Goal: Contribute content: Add original content to the website for others to see

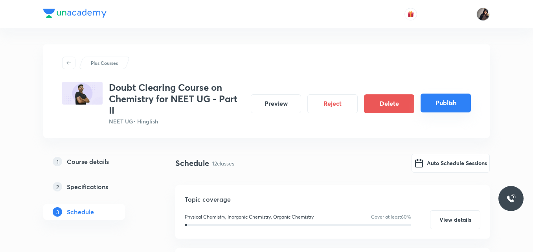
click at [447, 103] on button "Publish" at bounding box center [446, 103] width 50 height 19
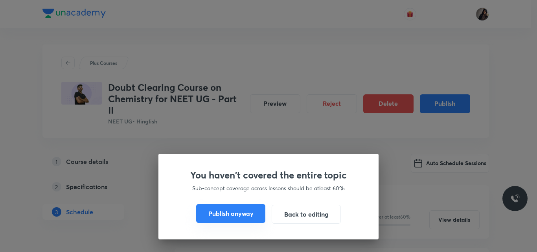
click at [242, 213] on button "Publish anyway" at bounding box center [230, 213] width 69 height 19
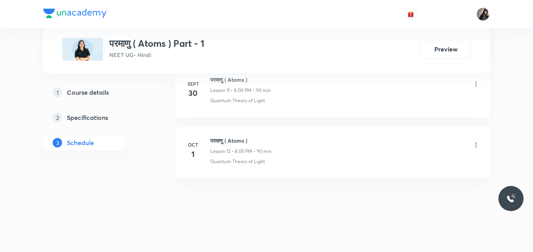
scroll to position [1079, 0]
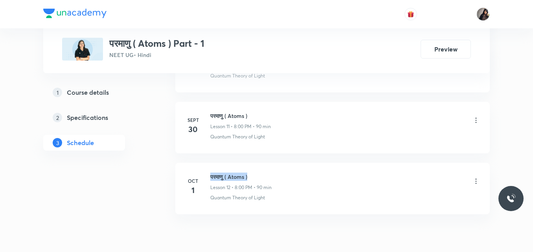
drag, startPoint x: 254, startPoint y: 176, endPoint x: 211, endPoint y: 178, distance: 42.9
click at [211, 178] on h6 "परमाणु ( Atoms )" at bounding box center [240, 177] width 61 height 8
copy h6 "परमाणु ( Atoms )"
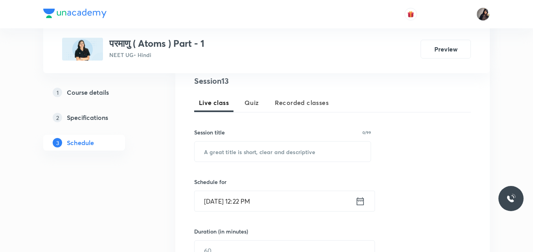
scroll to position [159, 0]
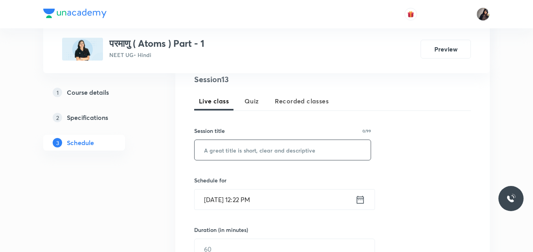
click at [233, 149] on input "text" at bounding box center [283, 150] width 176 height 20
paste input "परमाणु ( Atoms )"
type input "परमाणु ( Atoms )"
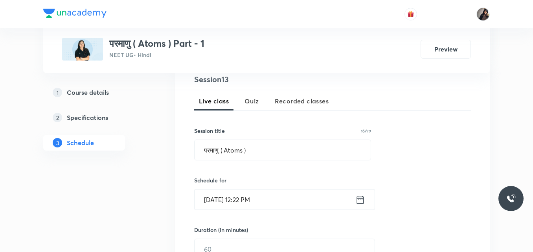
click at [250, 198] on input "Oct 3, 2025, 12:22 PM" at bounding box center [275, 199] width 161 height 20
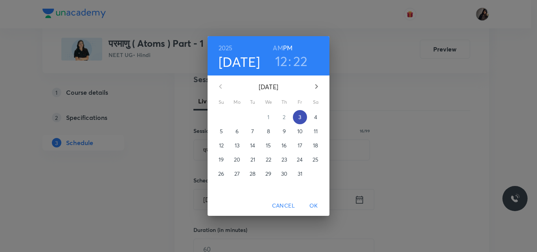
click at [299, 119] on p "3" at bounding box center [299, 117] width 3 height 8
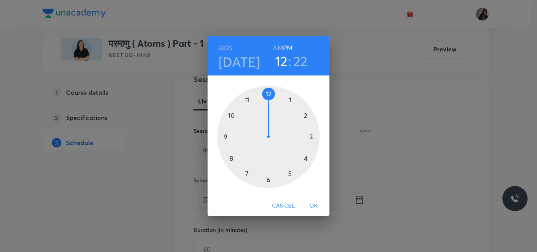
click at [232, 160] on div at bounding box center [268, 137] width 102 height 102
click at [268, 95] on div at bounding box center [268, 137] width 102 height 102
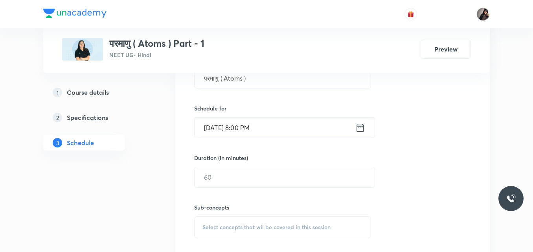
scroll to position [232, 0]
click at [239, 180] on input "text" at bounding box center [285, 176] width 180 height 20
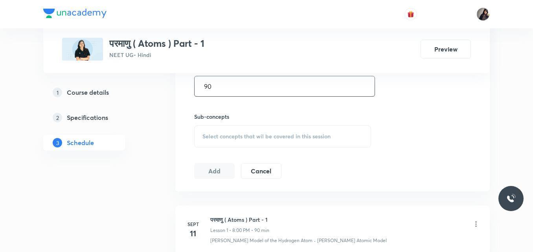
scroll to position [322, 0]
type input "90"
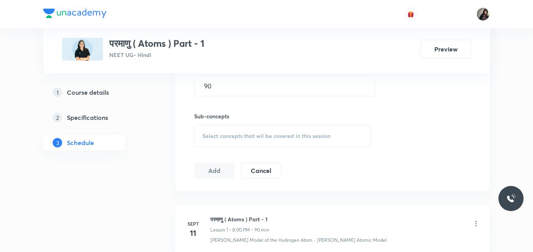
click at [225, 139] on span "Select concepts that wil be covered in this session" at bounding box center [266, 136] width 128 height 6
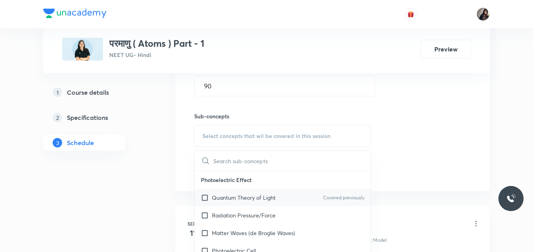
click at [239, 196] on p "Quantum Theory of Light" at bounding box center [244, 197] width 64 height 8
checkbox input "true"
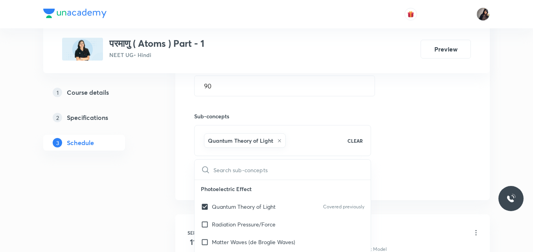
click at [413, 134] on div "Session 13 Live class Quiz Recorded classes Session title 16/99 परमाणु ( Atoms …" at bounding box center [332, 48] width 277 height 277
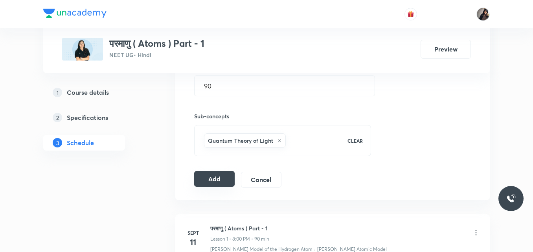
click at [210, 179] on button "Add" at bounding box center [214, 179] width 40 height 16
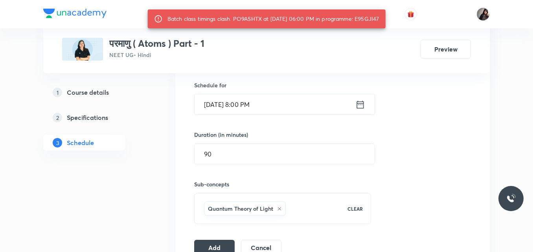
scroll to position [248, 0]
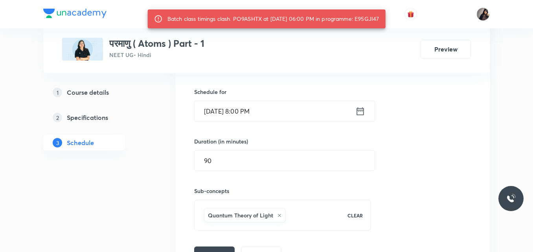
click at [253, 112] on input "Oct 3, 2025, 8:00 PM" at bounding box center [275, 111] width 161 height 20
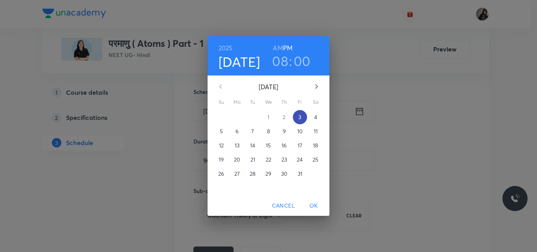
click at [297, 115] on span "3" at bounding box center [300, 117] width 14 height 8
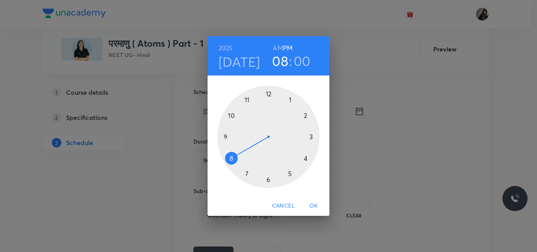
click at [233, 160] on div at bounding box center [268, 137] width 102 height 102
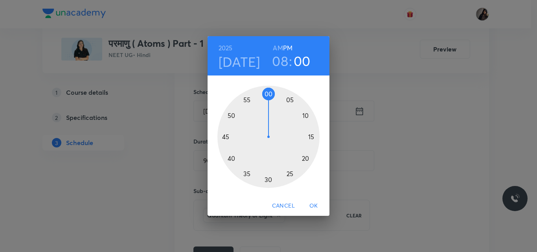
click at [275, 95] on div at bounding box center [268, 137] width 102 height 102
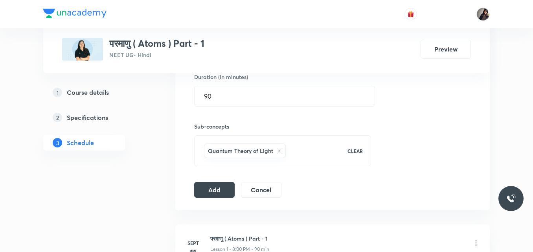
scroll to position [312, 0]
click at [222, 193] on button "Add" at bounding box center [214, 189] width 40 height 16
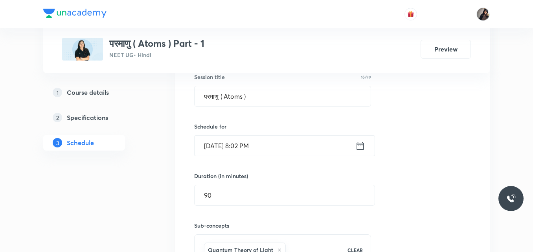
scroll to position [207, 0]
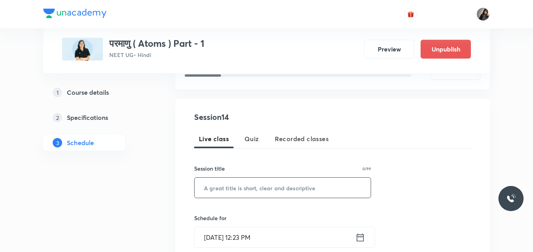
click at [229, 186] on input "text" at bounding box center [283, 188] width 176 height 20
paste input "परमाणु ( Atoms )"
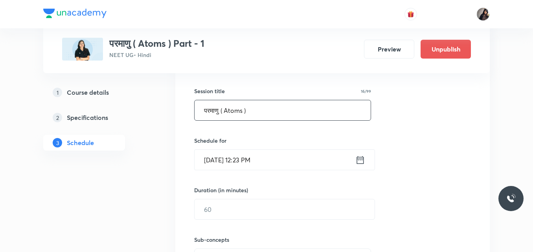
scroll to position [202, 0]
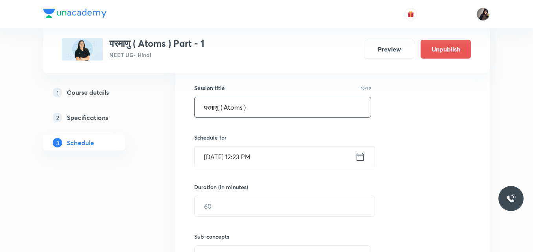
type input "परमाणु ( Atoms )"
click at [222, 158] on input "Oct 3, 2025, 12:23 PM" at bounding box center [275, 157] width 161 height 20
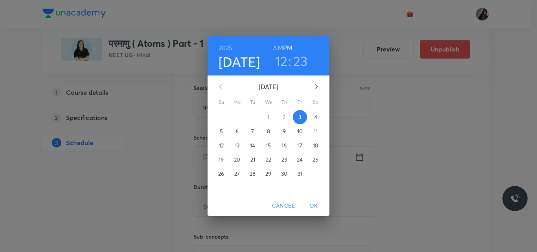
click at [315, 116] on p "4" at bounding box center [315, 117] width 3 height 8
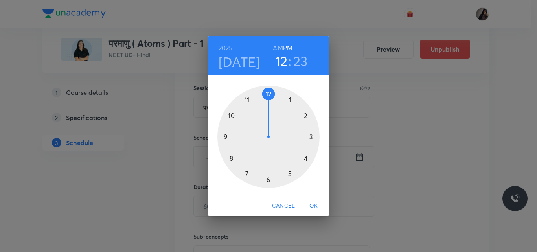
click at [232, 159] on div at bounding box center [268, 137] width 102 height 102
click at [269, 93] on div at bounding box center [268, 137] width 102 height 102
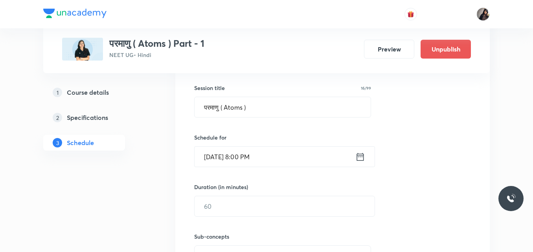
click at [257, 156] on input "[DATE] 8:00 PM" at bounding box center [275, 157] width 161 height 20
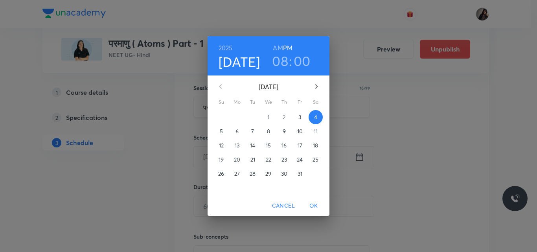
click at [277, 45] on h6 "AM" at bounding box center [278, 47] width 10 height 11
click at [311, 204] on span "OK" at bounding box center [313, 206] width 19 height 10
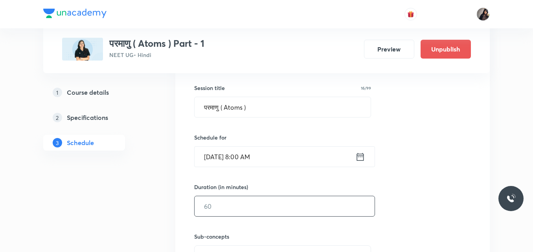
click at [233, 208] on input "text" at bounding box center [285, 206] width 180 height 20
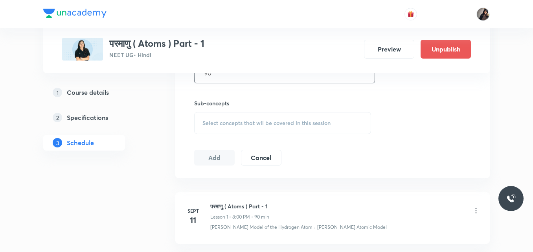
scroll to position [336, 0]
type input "90"
click at [260, 126] on div "Select concepts that wil be covered in this session" at bounding box center [282, 123] width 177 height 22
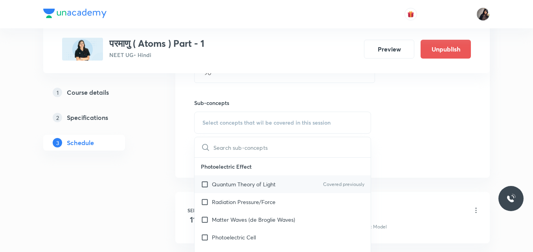
click at [238, 185] on p "Quantum Theory of Light" at bounding box center [244, 184] width 64 height 8
checkbox input "true"
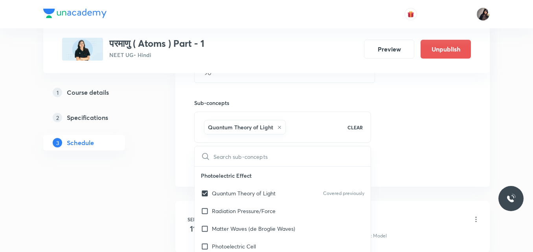
click at [422, 132] on div "Session 14 Live class Quiz Recorded classes Session title 16/99 परमाणु ( Atoms …" at bounding box center [332, 35] width 277 height 277
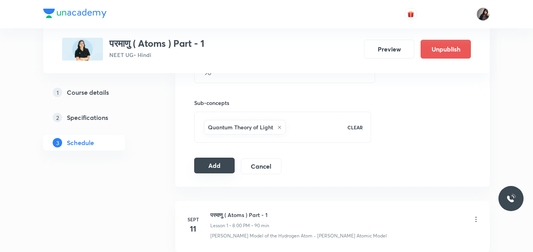
click at [220, 164] on button "Add" at bounding box center [214, 166] width 40 height 16
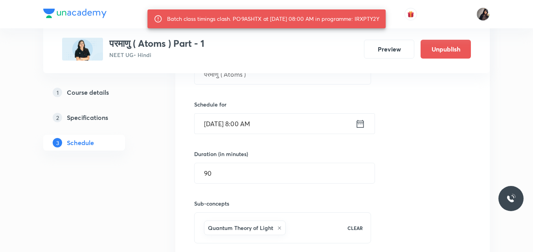
scroll to position [235, 0]
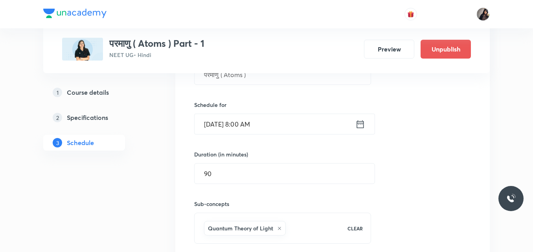
click at [253, 125] on input "Oct 4, 2025, 8:00 AM" at bounding box center [275, 124] width 161 height 20
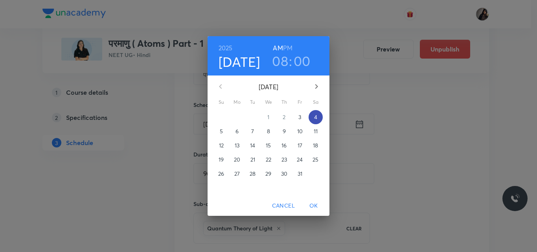
click at [314, 118] on p "4" at bounding box center [315, 117] width 3 height 8
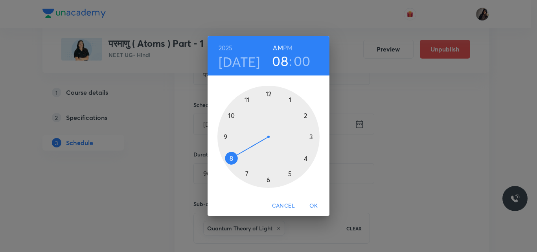
click at [232, 156] on div at bounding box center [268, 137] width 102 height 102
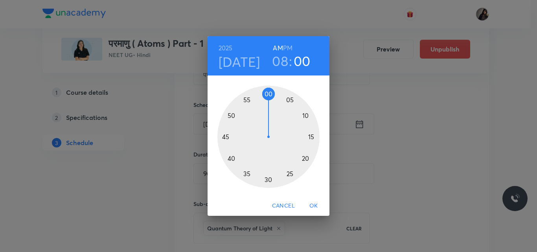
click at [274, 95] on div at bounding box center [268, 137] width 102 height 102
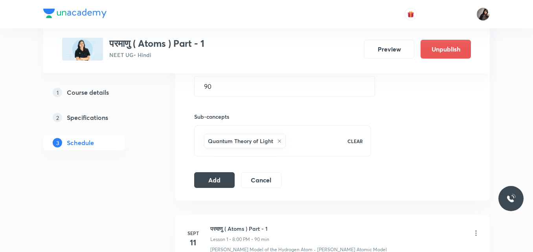
scroll to position [322, 0]
click at [221, 178] on button "Add" at bounding box center [214, 179] width 40 height 16
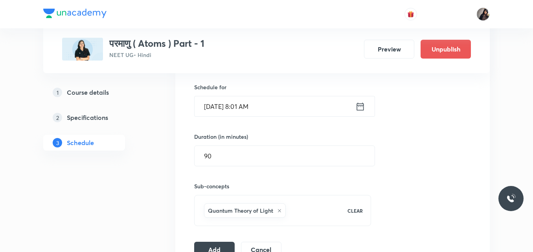
scroll to position [253, 0]
click at [215, 245] on button "Add" at bounding box center [214, 248] width 40 height 16
click at [220, 242] on button "Add" at bounding box center [214, 248] width 40 height 16
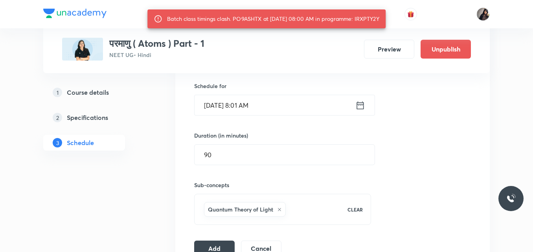
click at [249, 18] on div "Batch class timings clash. PO9ASHTX at 04 Oct 2025 08:00 AM in programme: IRXPT…" at bounding box center [273, 19] width 212 height 14
copy div "PO9ASHTX"
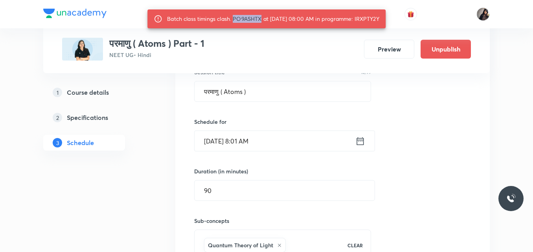
scroll to position [217, 0]
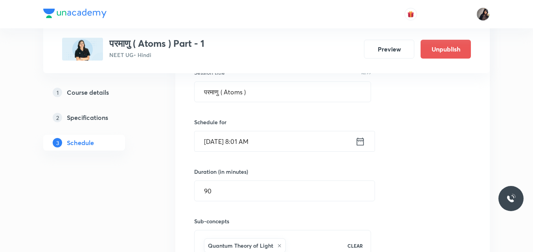
click at [219, 141] on input "Oct 4, 2025, 8:01 AM" at bounding box center [275, 141] width 161 height 20
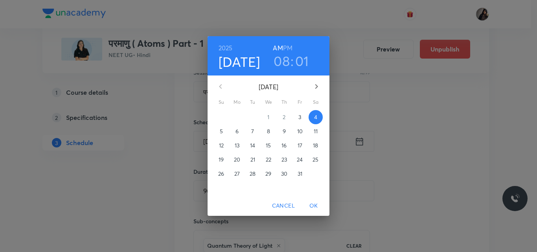
click at [235, 132] on p "6" at bounding box center [236, 131] width 3 height 8
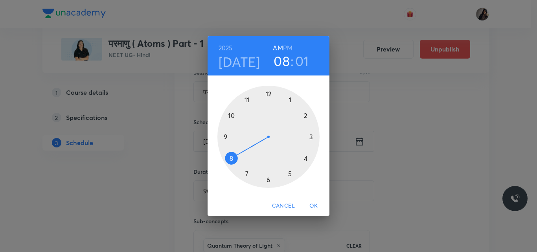
click at [231, 163] on div at bounding box center [268, 137] width 102 height 102
click at [266, 93] on div at bounding box center [268, 137] width 102 height 102
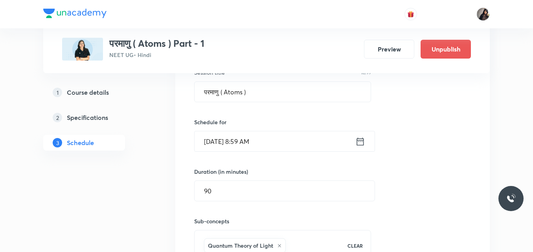
click at [250, 142] on input "Oct 6, 2025, 8:59 AM" at bounding box center [275, 141] width 161 height 20
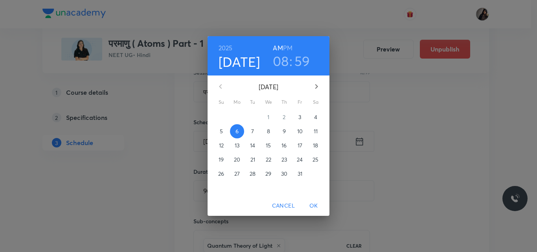
click at [282, 62] on h3 "08" at bounding box center [281, 61] width 16 height 17
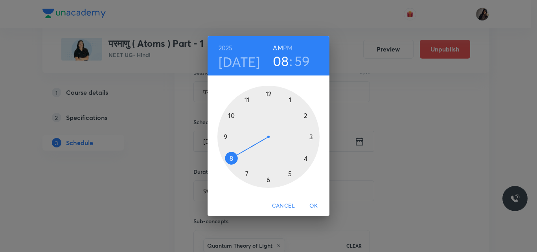
click at [231, 158] on div at bounding box center [268, 137] width 102 height 102
click at [269, 93] on div at bounding box center [268, 137] width 102 height 102
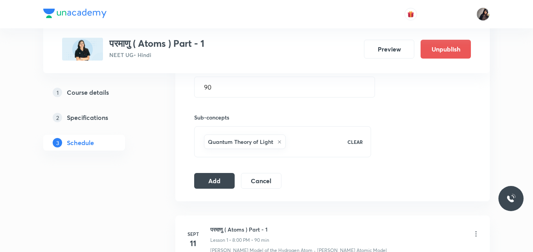
scroll to position [321, 0]
click at [216, 181] on button "Add" at bounding box center [214, 180] width 40 height 16
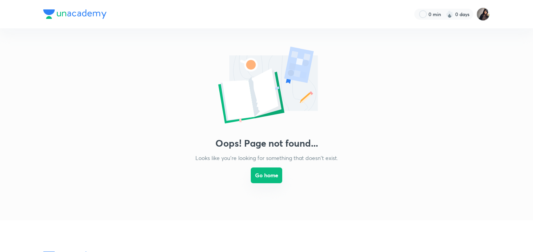
click at [268, 176] on button "Go home" at bounding box center [266, 175] width 31 height 16
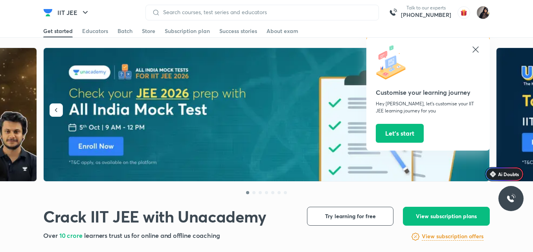
click at [474, 52] on icon at bounding box center [475, 49] width 9 height 9
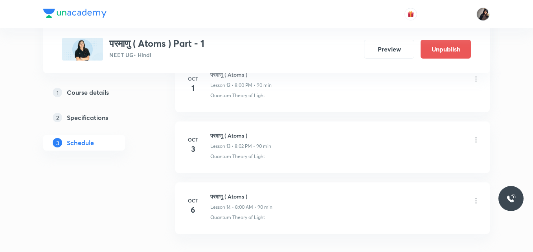
scroll to position [1181, 0]
drag, startPoint x: 256, startPoint y: 198, endPoint x: 207, endPoint y: 209, distance: 49.6
click at [207, 209] on div "Oct 6 परमाणु ( Atoms ) Lesson 14 • 8:00 AM • 90 min Quantum Theory of Light" at bounding box center [332, 207] width 295 height 29
copy div "परमाणु ( Atoms )"
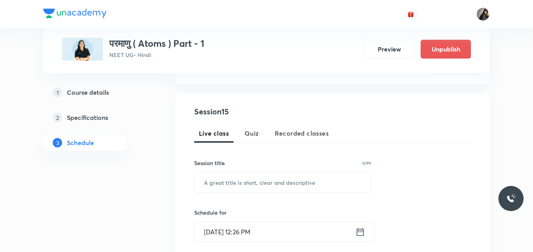
scroll to position [127, 0]
click at [268, 179] on input "text" at bounding box center [283, 182] width 176 height 20
paste input "परमाणु ( Atoms )"
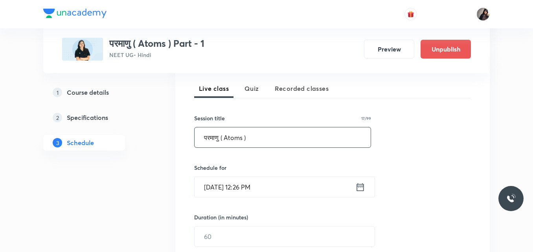
scroll to position [191, 0]
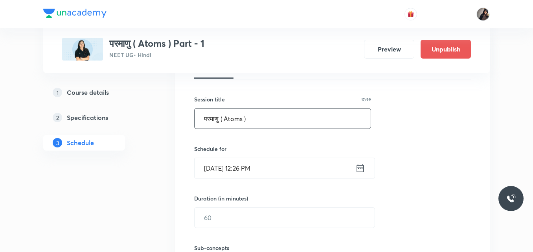
type input "परमाणु ( Atoms )"
click at [219, 170] on input "Oct 3, 2025, 12:26 PM" at bounding box center [275, 168] width 161 height 20
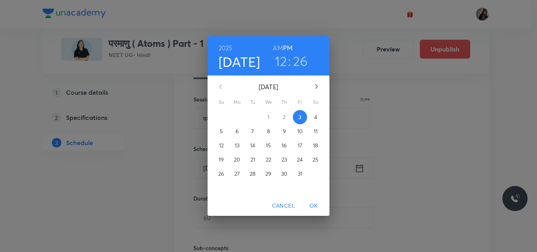
click at [315, 119] on p "4" at bounding box center [315, 117] width 3 height 8
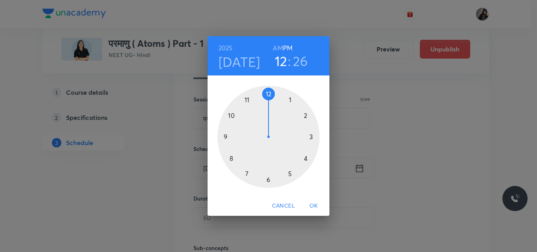
click at [230, 160] on div at bounding box center [268, 137] width 102 height 102
click at [270, 95] on div at bounding box center [268, 137] width 102 height 102
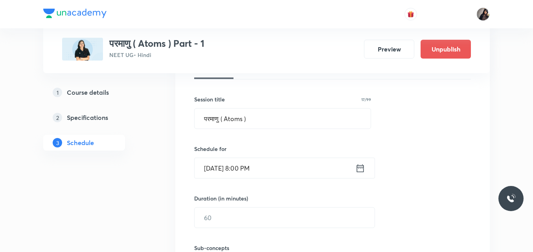
click at [258, 166] on input "Oct 4, 2025, 8:00 PM" at bounding box center [275, 168] width 161 height 20
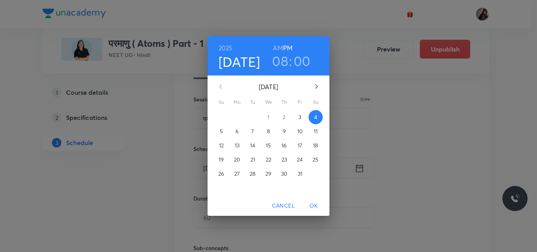
click at [278, 48] on h6 "AM" at bounding box center [278, 47] width 10 height 11
click at [314, 206] on span "OK" at bounding box center [313, 206] width 19 height 10
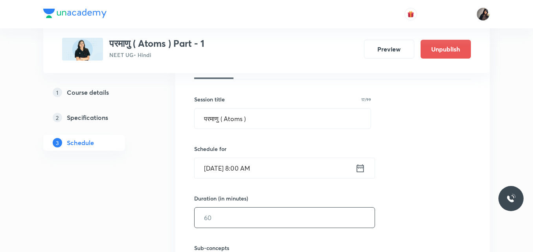
click at [235, 214] on input "text" at bounding box center [285, 217] width 180 height 20
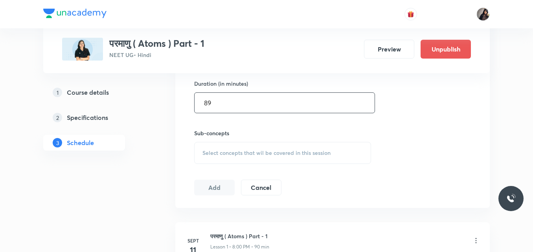
scroll to position [306, 0]
type input "89"
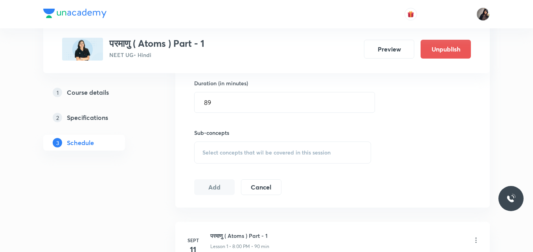
click at [236, 151] on span "Select concepts that wil be covered in this session" at bounding box center [266, 152] width 128 height 6
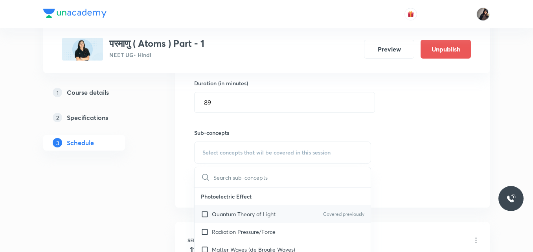
click at [237, 216] on p "Quantum Theory of Light" at bounding box center [244, 214] width 64 height 8
checkbox input "true"
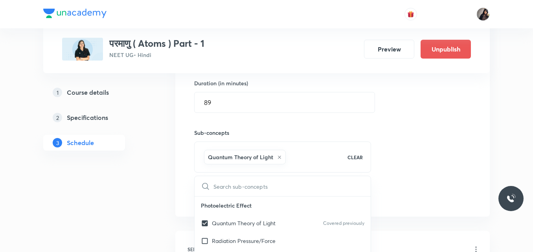
click at [417, 169] on div "Session 15 Live class Quiz Recorded classes Session title 17/99 परमाणु ( Atoms …" at bounding box center [332, 65] width 277 height 277
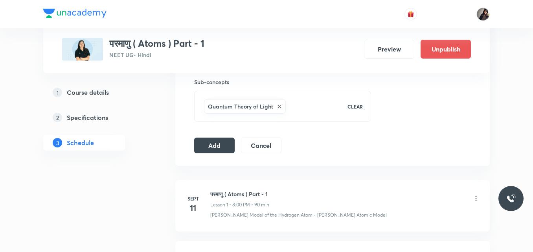
scroll to position [357, 0]
click at [205, 138] on button "Add" at bounding box center [214, 144] width 40 height 16
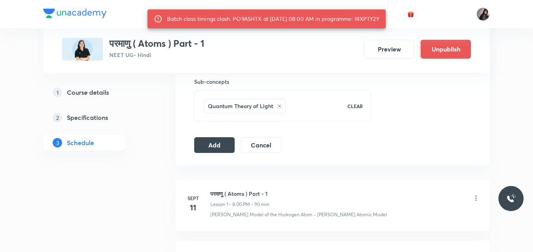
click at [245, 19] on div "Batch class timings clash. PO9ASHTX at 04 Oct 2025 08:00 AM in programme: IRXPT…" at bounding box center [273, 19] width 212 height 14
copy div "PO9ASHTX"
click at [273, 53] on div "परमाणु ( Atoms ) Part - 1 NEET UG • Hindi Preview Unpublish" at bounding box center [266, 49] width 409 height 23
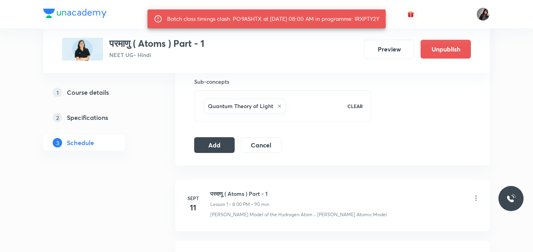
click at [273, 53] on div "परमाणु ( Atoms ) Part - 1 NEET UG • Hindi Preview Unpublish" at bounding box center [266, 49] width 409 height 23
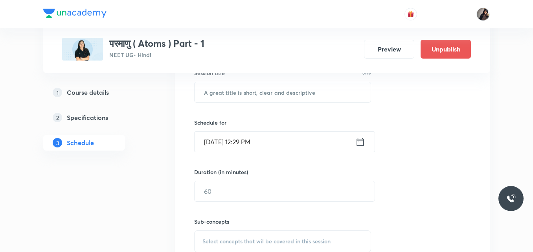
scroll to position [217, 0]
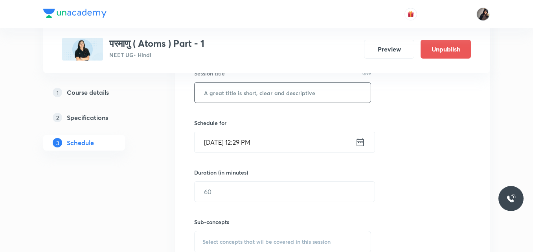
click at [239, 99] on input "text" at bounding box center [283, 93] width 176 height 20
paste input "PO9ASHTX"
type input "PO9ASHTX"
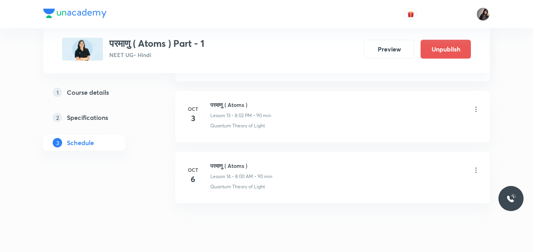
scroll to position [1237, 0]
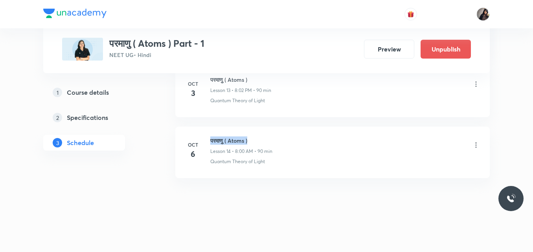
drag, startPoint x: 253, startPoint y: 141, endPoint x: 211, endPoint y: 142, distance: 42.1
click at [211, 142] on h6 "परमाणु ( Atoms )" at bounding box center [241, 140] width 62 height 8
copy h6 "परमाणु ( Atoms )"
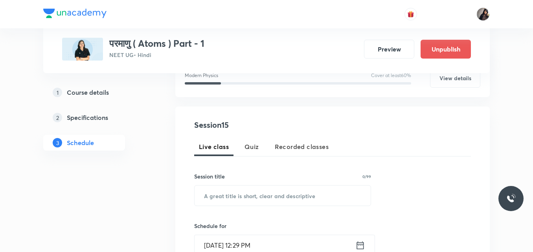
scroll to position [122, 0]
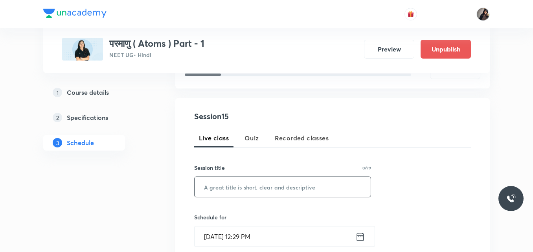
paste input "परमाणु ( Atoms )"
click at [219, 187] on input "परमाणु ( Atoms )" at bounding box center [283, 187] width 176 height 20
type input "परमाणु ( Atoms )"
click at [220, 239] on input "Oct 3, 2025, 12:29 PM" at bounding box center [275, 236] width 161 height 20
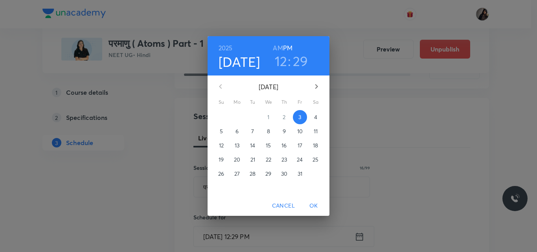
click at [255, 129] on span "7" at bounding box center [253, 131] width 14 height 8
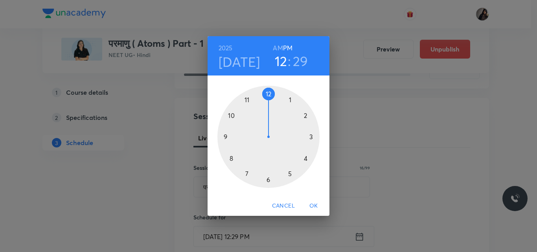
click at [232, 158] on div at bounding box center [268, 137] width 102 height 102
click at [266, 95] on div at bounding box center [268, 137] width 102 height 102
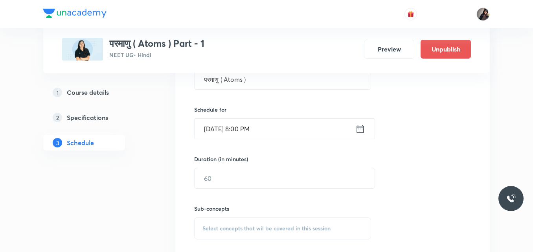
scroll to position [231, 0]
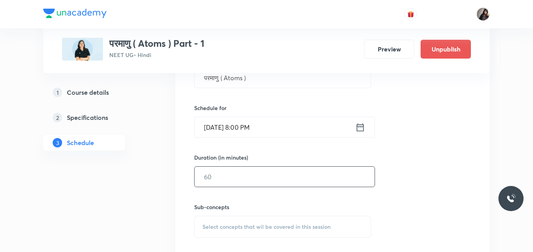
click at [222, 176] on input "text" at bounding box center [285, 177] width 180 height 20
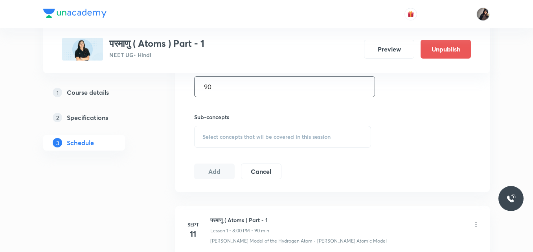
scroll to position [331, 0]
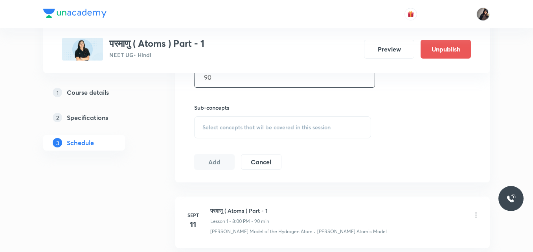
type input "90"
click at [234, 132] on div "Select concepts that wil be covered in this session" at bounding box center [282, 127] width 177 height 22
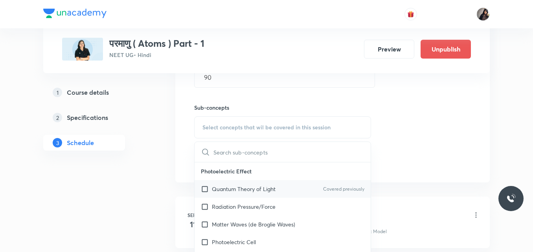
click at [249, 187] on p "Quantum Theory of Light" at bounding box center [244, 189] width 64 height 8
checkbox input "true"
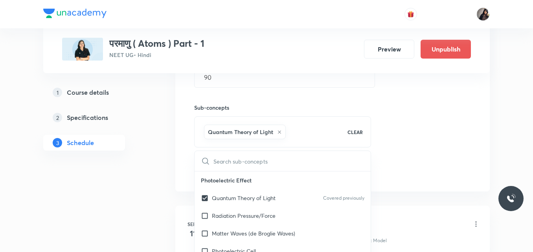
click at [399, 117] on div "Session 15 Live class Quiz Recorded classes Session title 16/99 परमाणु ( Atoms …" at bounding box center [332, 40] width 277 height 277
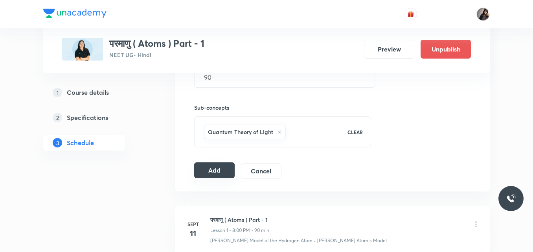
click at [213, 170] on button "Add" at bounding box center [214, 170] width 40 height 16
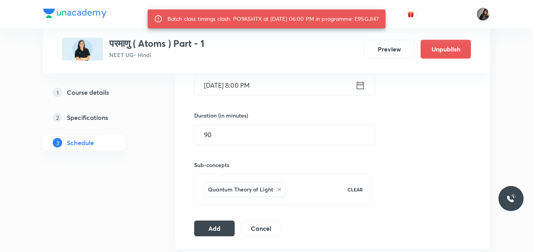
scroll to position [271, 0]
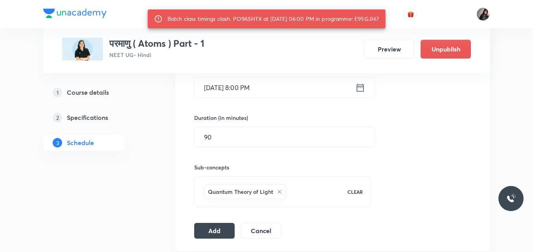
click at [252, 88] on input "Oct 7, 2025, 8:00 PM" at bounding box center [275, 87] width 161 height 20
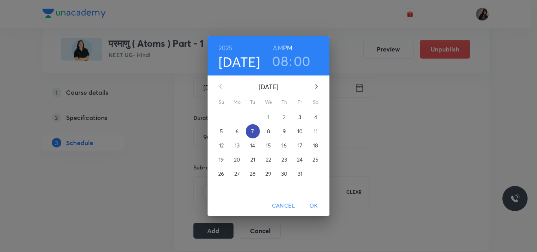
click at [254, 133] on span "7" at bounding box center [253, 131] width 14 height 8
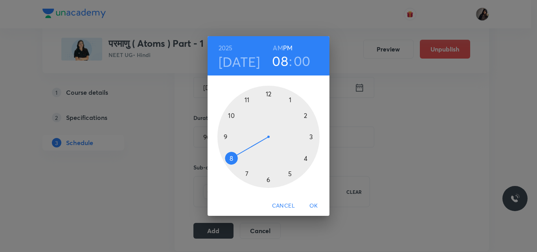
click at [231, 156] on div at bounding box center [268, 137] width 102 height 102
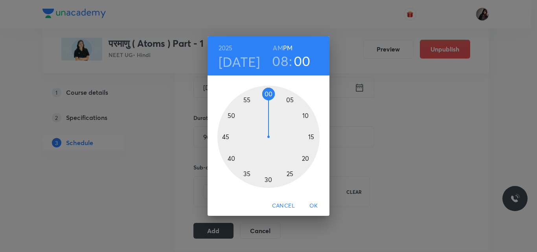
click at [272, 95] on div at bounding box center [268, 137] width 102 height 102
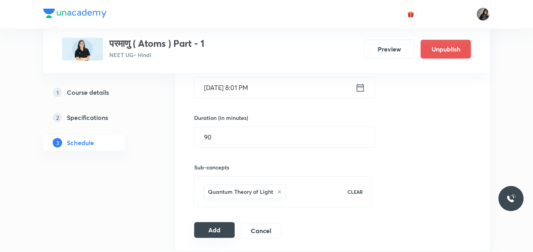
click at [217, 227] on button "Add" at bounding box center [214, 230] width 40 height 16
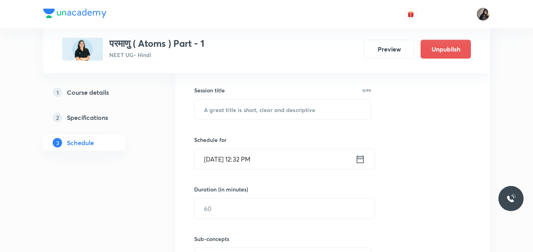
scroll to position [195, 0]
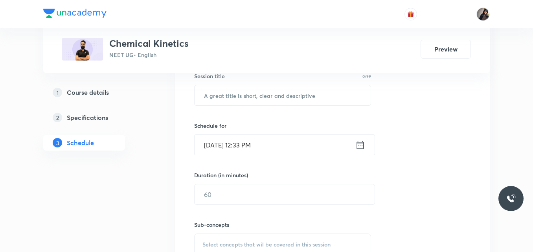
scroll to position [213, 0]
click at [290, 99] on input "text" at bounding box center [283, 96] width 176 height 20
paste input "Chemical kinetics 10"
type input "Chemical kinetics 10"
click at [219, 145] on input "Oct 3, 2025, 12:33 PM" at bounding box center [275, 145] width 161 height 20
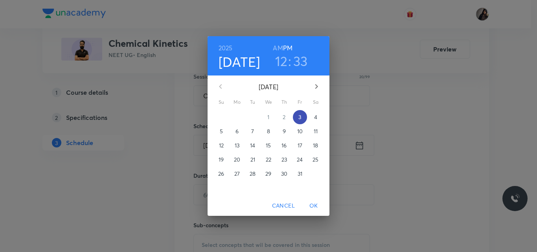
click at [299, 118] on p "3" at bounding box center [299, 117] width 3 height 8
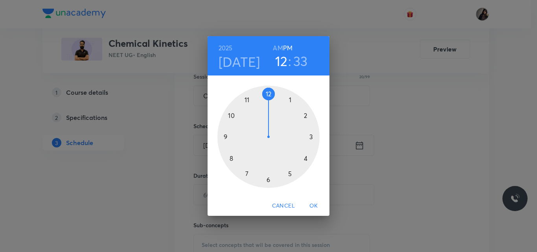
click at [225, 135] on div at bounding box center [268, 137] width 102 height 102
click at [269, 179] on div at bounding box center [268, 137] width 102 height 102
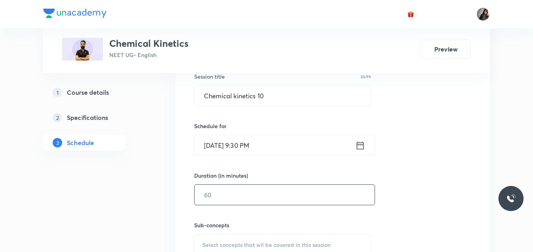
click at [221, 191] on input "text" at bounding box center [285, 195] width 180 height 20
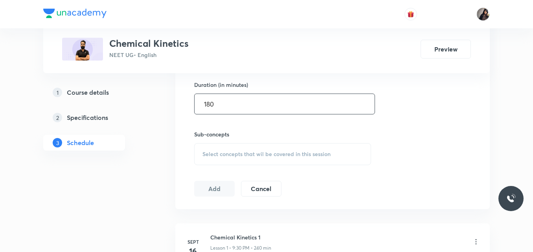
scroll to position [305, 0]
type input "180"
click at [228, 155] on span "Select concepts that wil be covered in this session" at bounding box center [266, 154] width 128 height 6
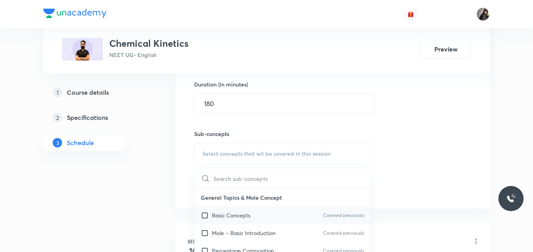
click at [234, 214] on p "Basic Concepts" at bounding box center [231, 215] width 39 height 8
checkbox input "true"
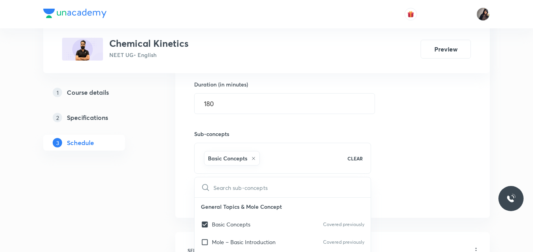
click at [419, 162] on div "Session 13 Live class Quiz Recorded classes Session title 20/99 Chemical kineti…" at bounding box center [332, 66] width 277 height 277
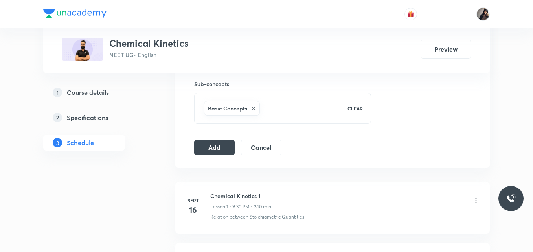
scroll to position [355, 0]
click at [206, 150] on button "Add" at bounding box center [214, 146] width 40 height 16
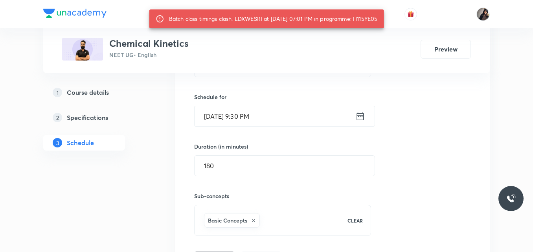
scroll to position [241, 0]
click at [252, 116] on input "Oct 3, 2025, 9:30 PM" at bounding box center [275, 118] width 161 height 20
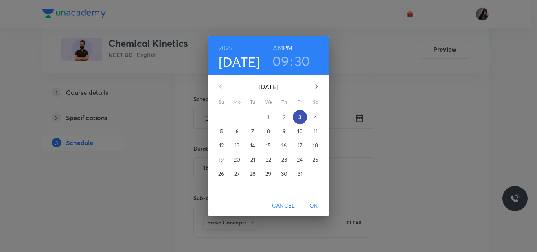
click at [298, 118] on span "3" at bounding box center [300, 117] width 14 height 8
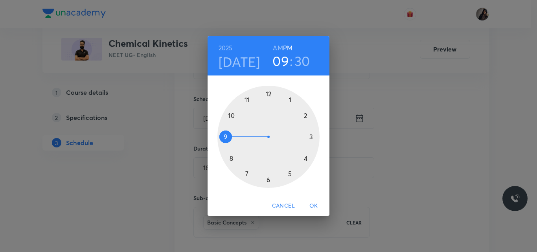
click at [227, 136] on div at bounding box center [268, 137] width 102 height 102
click at [263, 178] on div at bounding box center [268, 137] width 102 height 102
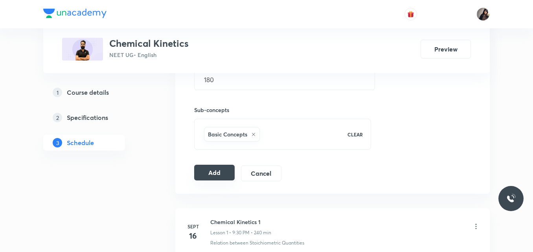
scroll to position [329, 0]
click at [219, 170] on button "Add" at bounding box center [214, 172] width 40 height 16
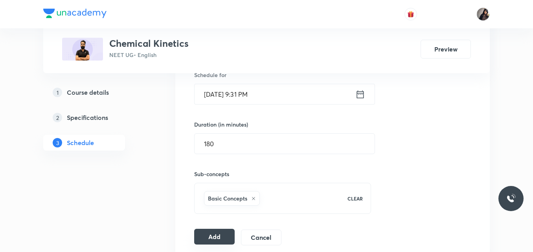
scroll to position [262, 0]
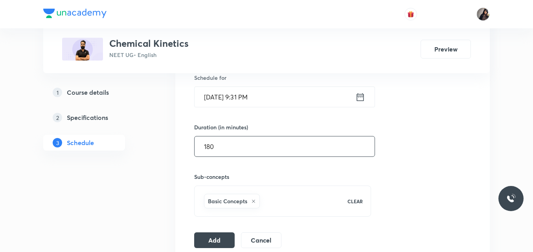
click at [224, 144] on input "180" at bounding box center [285, 146] width 180 height 20
type input "1"
type input "240"
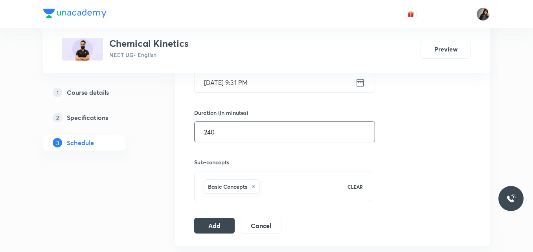
scroll to position [277, 0]
click at [218, 225] on button "Add" at bounding box center [214, 225] width 40 height 16
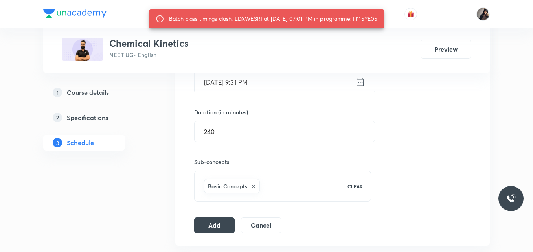
click at [244, 17] on div "Batch class timings clash. LDXWESRI at 03 Oct 2025 07:01 PM in programme: H115Y…" at bounding box center [273, 19] width 209 height 14
copy div "LDXWESRI"
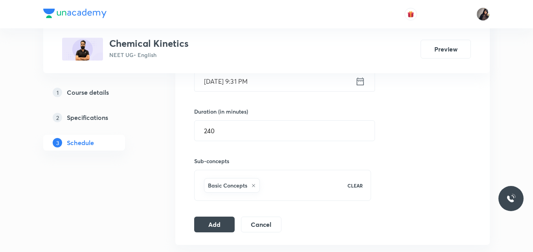
scroll to position [278, 0]
click at [216, 226] on button "Add" at bounding box center [214, 223] width 40 height 16
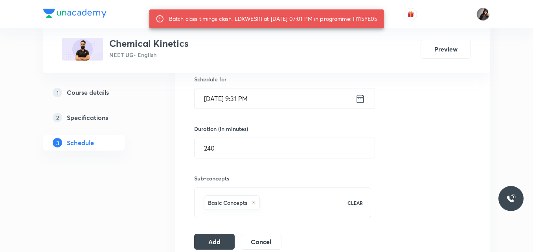
scroll to position [258, 0]
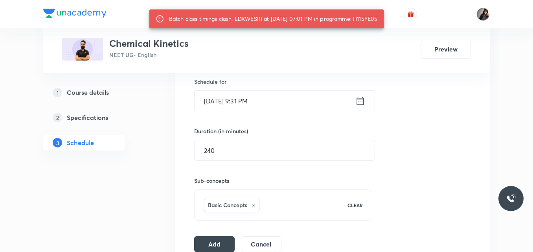
click at [252, 101] on input "Oct 3, 2025, 9:31 PM" at bounding box center [275, 101] width 161 height 20
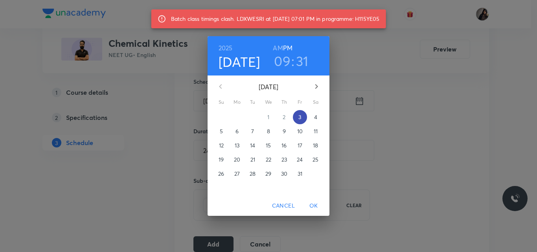
click at [301, 115] on p "3" at bounding box center [299, 117] width 3 height 8
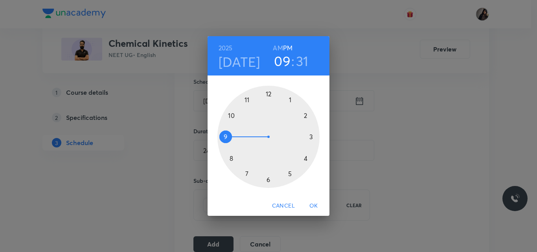
click at [226, 136] on div at bounding box center [268, 137] width 102 height 102
click at [261, 178] on div at bounding box center [268, 137] width 102 height 102
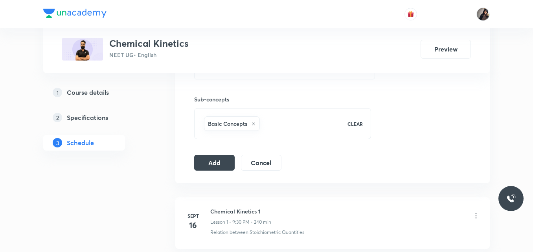
scroll to position [343, 0]
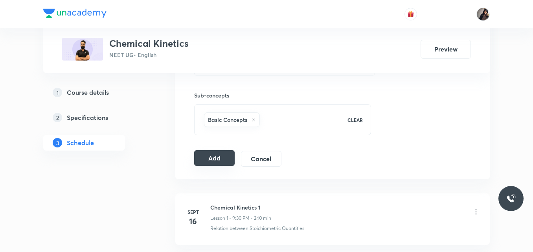
click at [222, 160] on button "Add" at bounding box center [214, 158] width 40 height 16
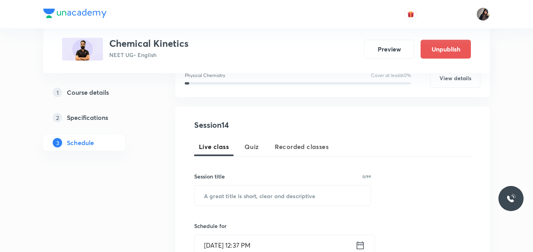
scroll to position [114, 0]
click at [225, 193] on input "text" at bounding box center [283, 195] width 176 height 20
paste input "LDXWESRI"
type input "LDXWESRI"
paste input "Chemical Kinetics 11"
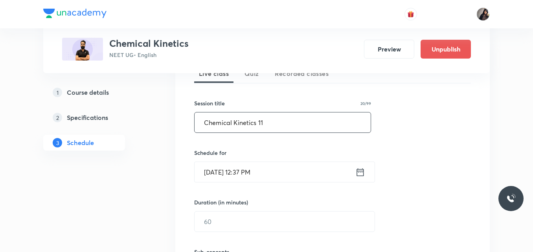
scroll to position [187, 0]
type input "Chemical Kinetics 11"
click at [219, 170] on input "[DATE] 12:37 PM" at bounding box center [275, 172] width 161 height 20
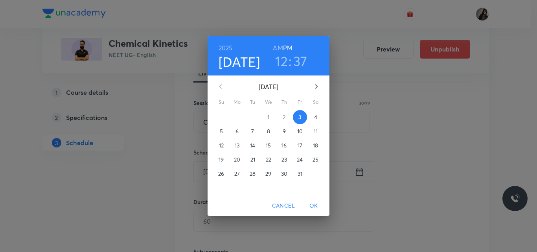
click at [310, 120] on span "4" at bounding box center [315, 117] width 14 height 8
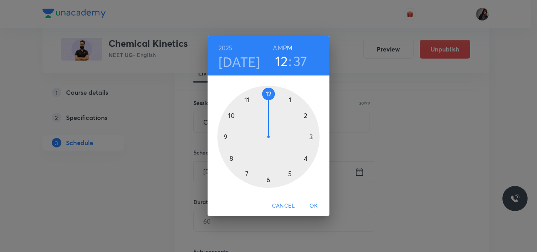
click at [224, 135] on div at bounding box center [268, 137] width 102 height 102
click at [269, 178] on div at bounding box center [268, 137] width 102 height 102
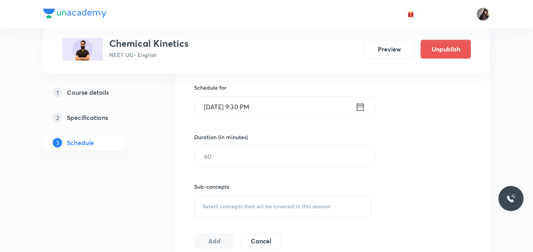
scroll to position [253, 0]
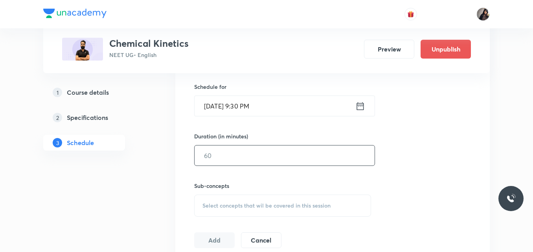
click at [215, 153] on input "text" at bounding box center [285, 155] width 180 height 20
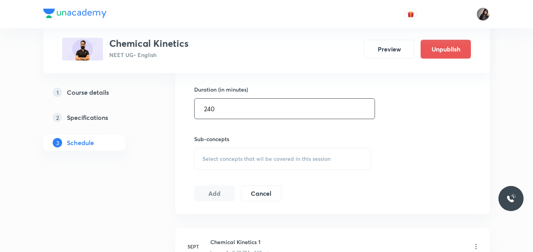
scroll to position [300, 0]
type input "240"
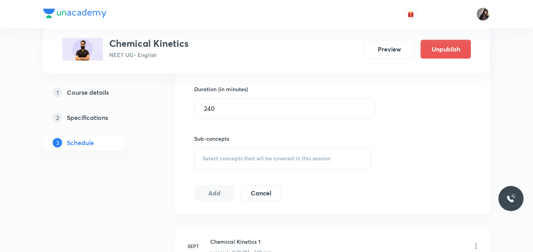
click at [208, 157] on span "Select concepts that wil be covered in this session" at bounding box center [266, 158] width 128 height 6
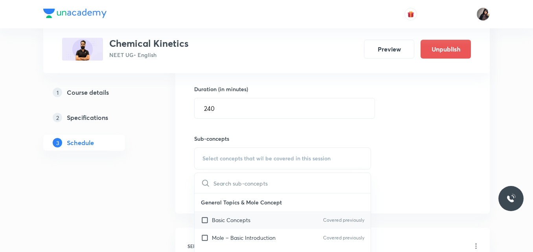
click at [238, 217] on p "Basic Concepts" at bounding box center [231, 220] width 39 height 8
checkbox input "true"
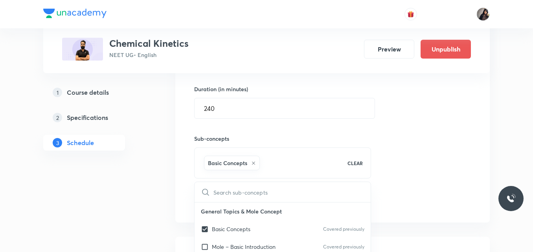
click at [397, 151] on div "Session 14 Live class Quiz Recorded classes Session title 20/99 Chemical Kineti…" at bounding box center [332, 71] width 277 height 277
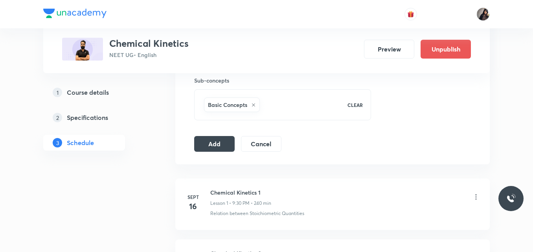
scroll to position [360, 0]
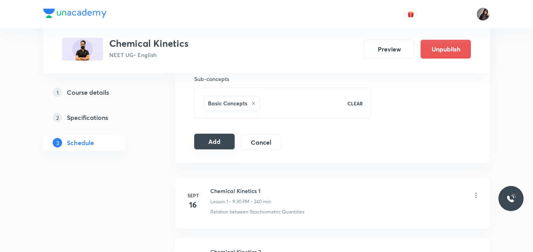
click at [215, 136] on button "Add" at bounding box center [214, 142] width 40 height 16
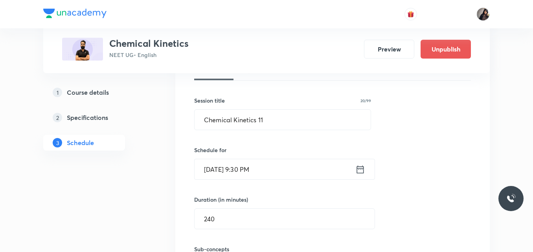
scroll to position [192, 0]
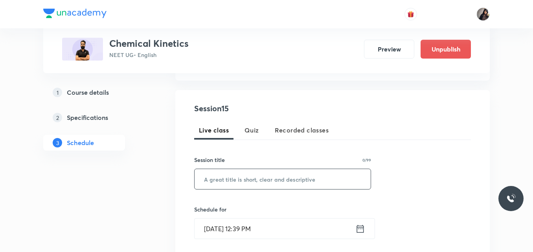
click at [219, 179] on input "text" at bounding box center [283, 179] width 176 height 20
paste input "Chemical Kinetics 11"
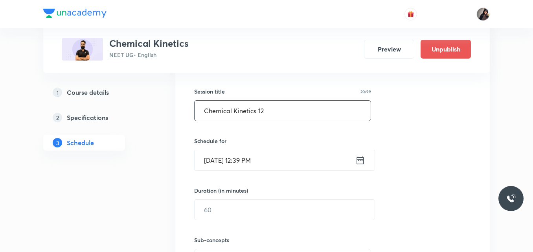
scroll to position [215, 0]
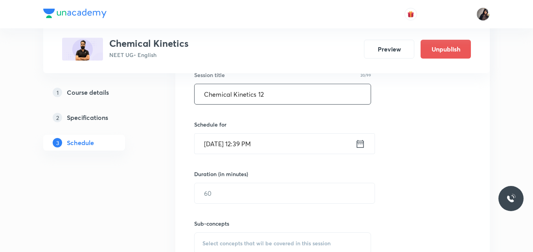
type input "Chemical Kinetics 12"
click at [217, 145] on input "[DATE] 12:39 PM" at bounding box center [275, 144] width 161 height 20
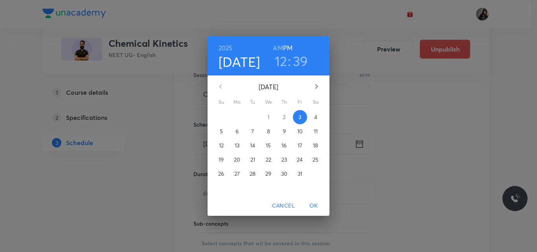
click at [236, 127] on p "6" at bounding box center [236, 131] width 3 height 8
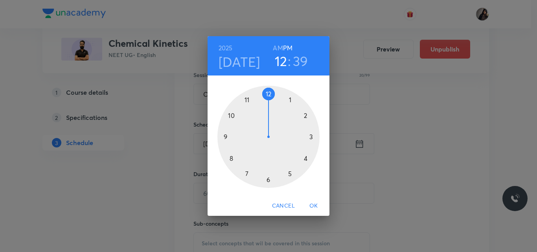
click at [225, 136] on div at bounding box center [268, 137] width 102 height 102
click at [270, 179] on div at bounding box center [268, 137] width 102 height 102
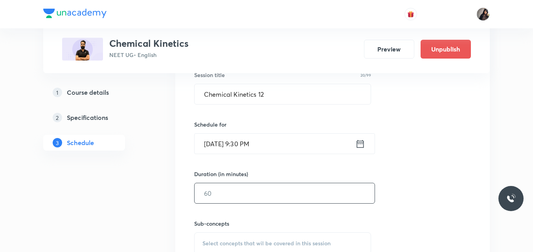
click at [223, 195] on input "text" at bounding box center [285, 193] width 180 height 20
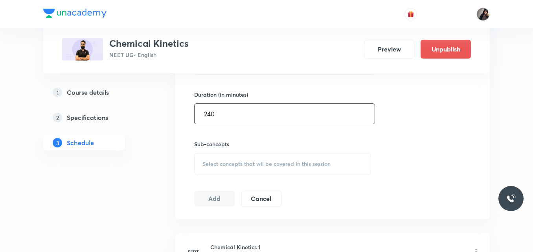
scroll to position [304, 0]
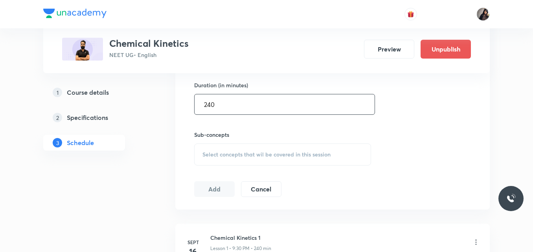
type input "240"
click at [222, 156] on span "Select concepts that wil be covered in this session" at bounding box center [266, 154] width 128 height 6
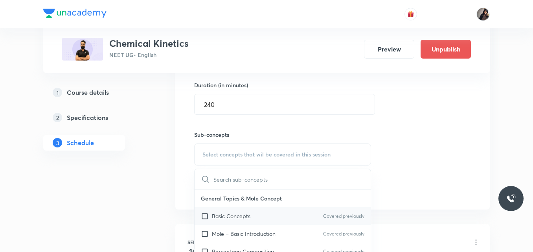
click at [235, 215] on p "Basic Concepts" at bounding box center [231, 216] width 39 height 8
checkbox input "true"
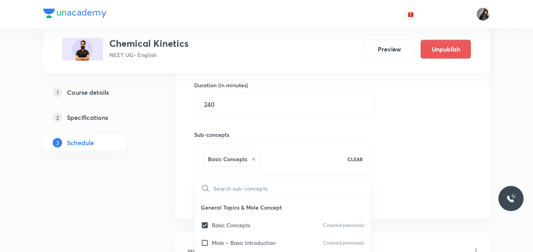
click at [437, 126] on div "Session 15 Live class Quiz Recorded classes Session title 20/99 Chemical Kineti…" at bounding box center [332, 67] width 277 height 277
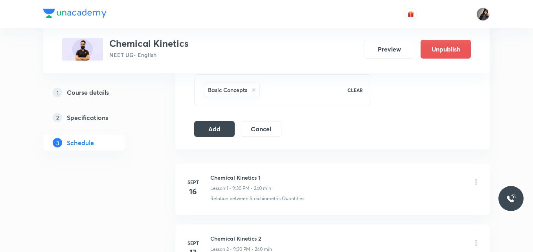
scroll to position [373, 0]
click at [222, 132] on button "Add" at bounding box center [214, 128] width 40 height 16
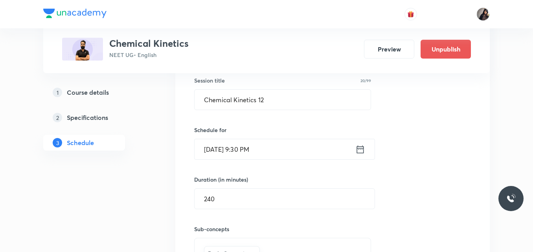
scroll to position [209, 0]
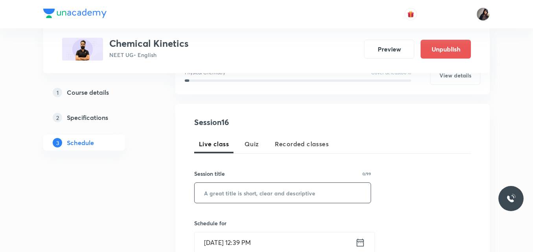
click at [259, 129] on div "Session 16 Live class Quiz Recorded classes Session title 0/99 ​ Schedule for […" at bounding box center [332, 250] width 277 height 268
paste input "Chemical Kinetics 11"
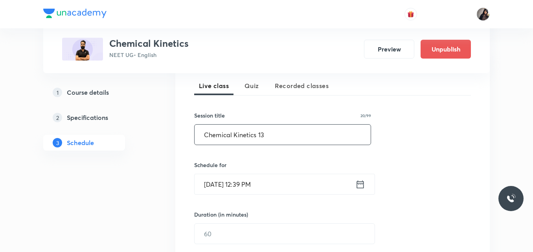
scroll to position [186, 0]
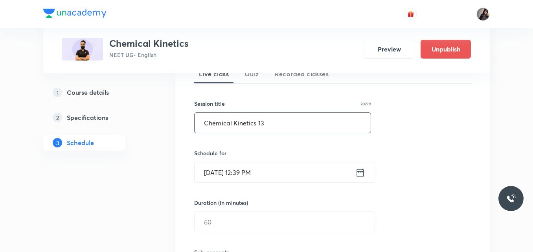
type input "Chemical Kinetics 13"
click at [217, 172] on input "[DATE] 12:39 PM" at bounding box center [275, 172] width 161 height 20
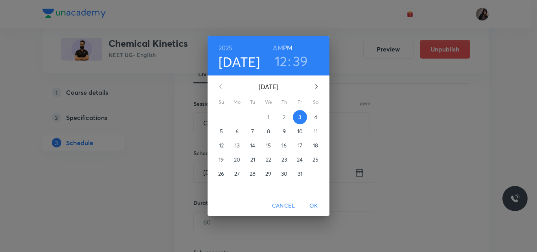
click at [252, 132] on p "7" at bounding box center [252, 131] width 3 height 8
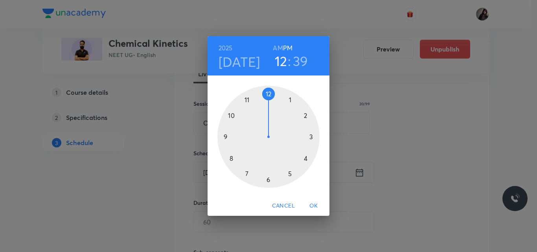
click at [227, 137] on div at bounding box center [268, 137] width 102 height 102
click at [269, 179] on div at bounding box center [268, 137] width 102 height 102
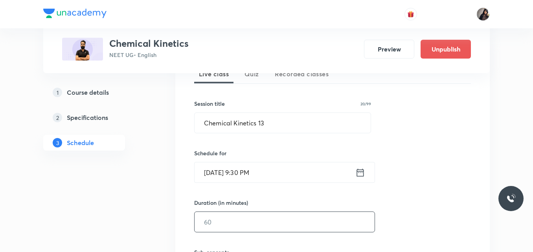
click at [212, 219] on input "text" at bounding box center [285, 222] width 180 height 20
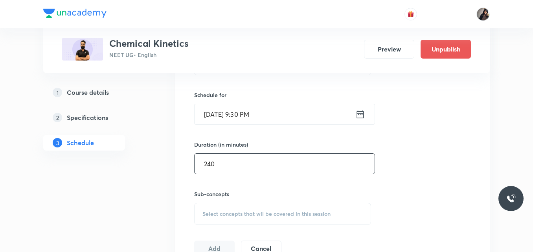
scroll to position [245, 0]
type input "240"
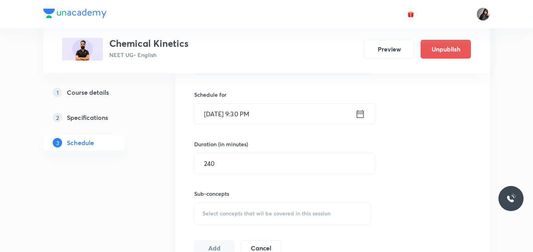
click at [226, 212] on span "Select concepts that wil be covered in this session" at bounding box center [266, 213] width 128 height 6
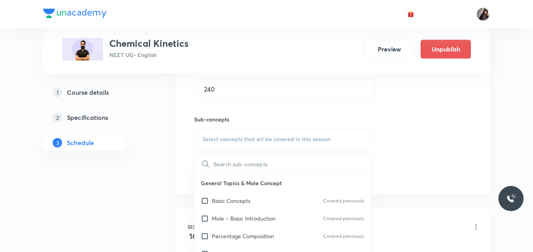
scroll to position [320, 0]
click at [228, 201] on p "Basic Concepts" at bounding box center [231, 199] width 39 height 8
checkbox input "true"
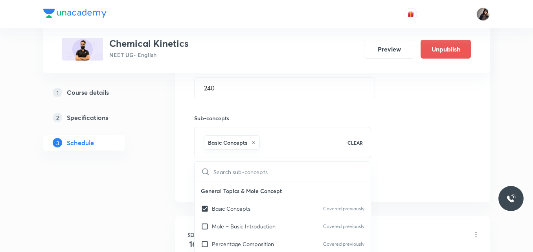
click at [376, 163] on div "Session 16 Live class Quiz Recorded classes Session title 20/99 Chemical Kineti…" at bounding box center [332, 50] width 277 height 277
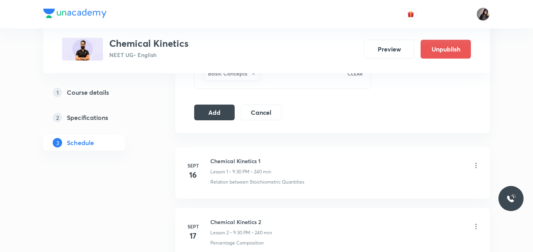
scroll to position [390, 0]
click at [207, 108] on button "Add" at bounding box center [214, 111] width 40 height 16
